Goal: Browse casually

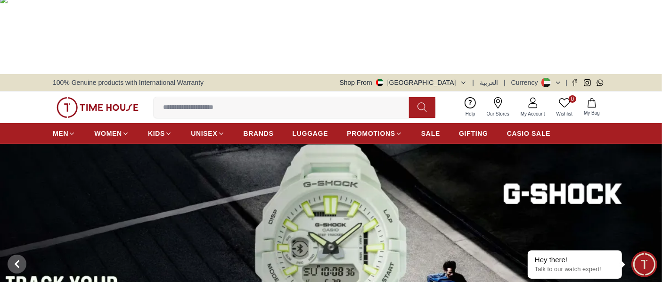
scroll to position [58, 0]
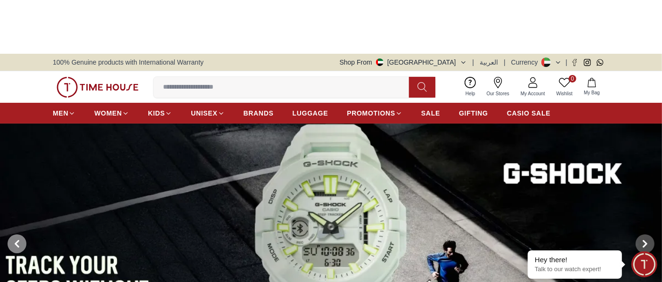
click at [17, 241] on icon at bounding box center [17, 244] width 3 height 6
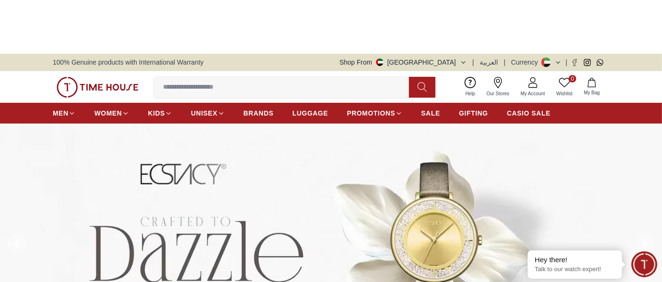
scroll to position [0, 0]
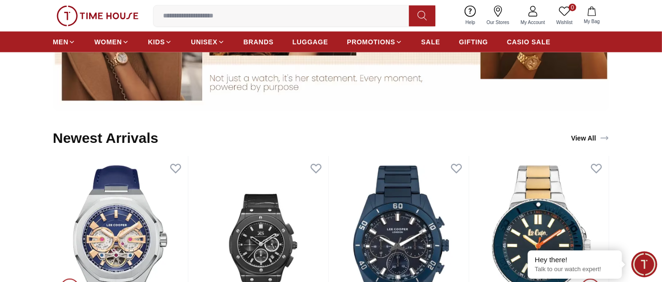
scroll to position [943, 0]
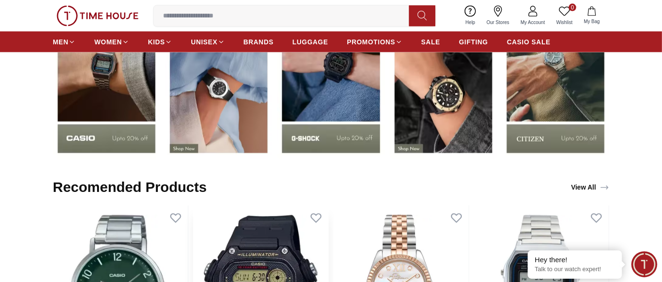
scroll to position [1473, 0]
